Goal: Transaction & Acquisition: Purchase product/service

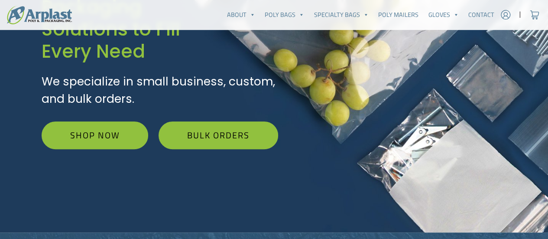
scroll to position [130, 0]
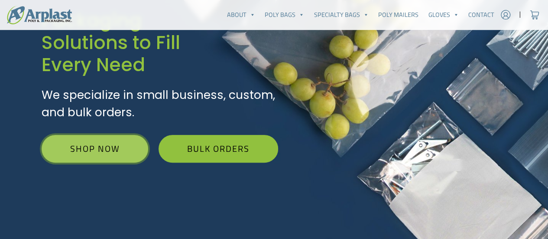
click at [77, 144] on link "Shop Now" at bounding box center [95, 149] width 106 height 28
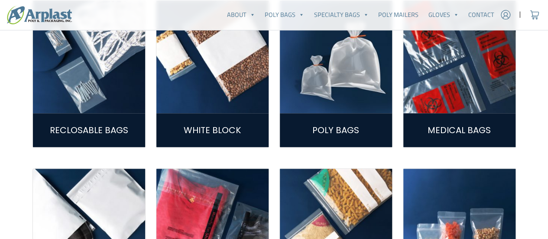
scroll to position [303, 0]
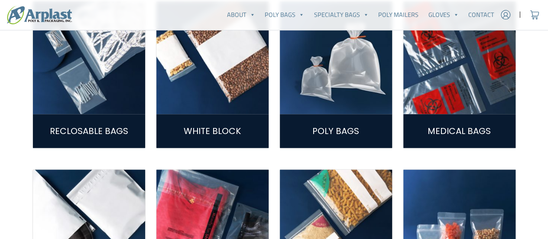
click at [447, 110] on img at bounding box center [459, 58] width 112 height 112
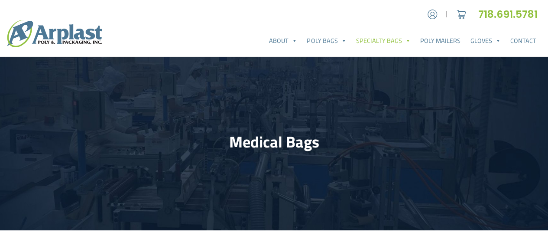
click at [356, 119] on div "Medical Bags" at bounding box center [273, 143] width 493 height 64
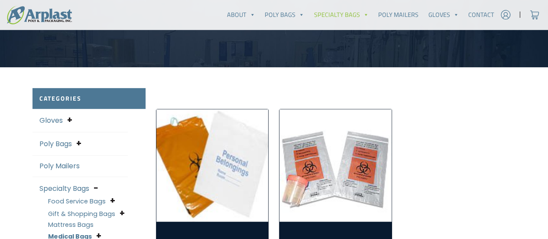
scroll to position [216, 0]
